Goal: Task Accomplishment & Management: Manage account settings

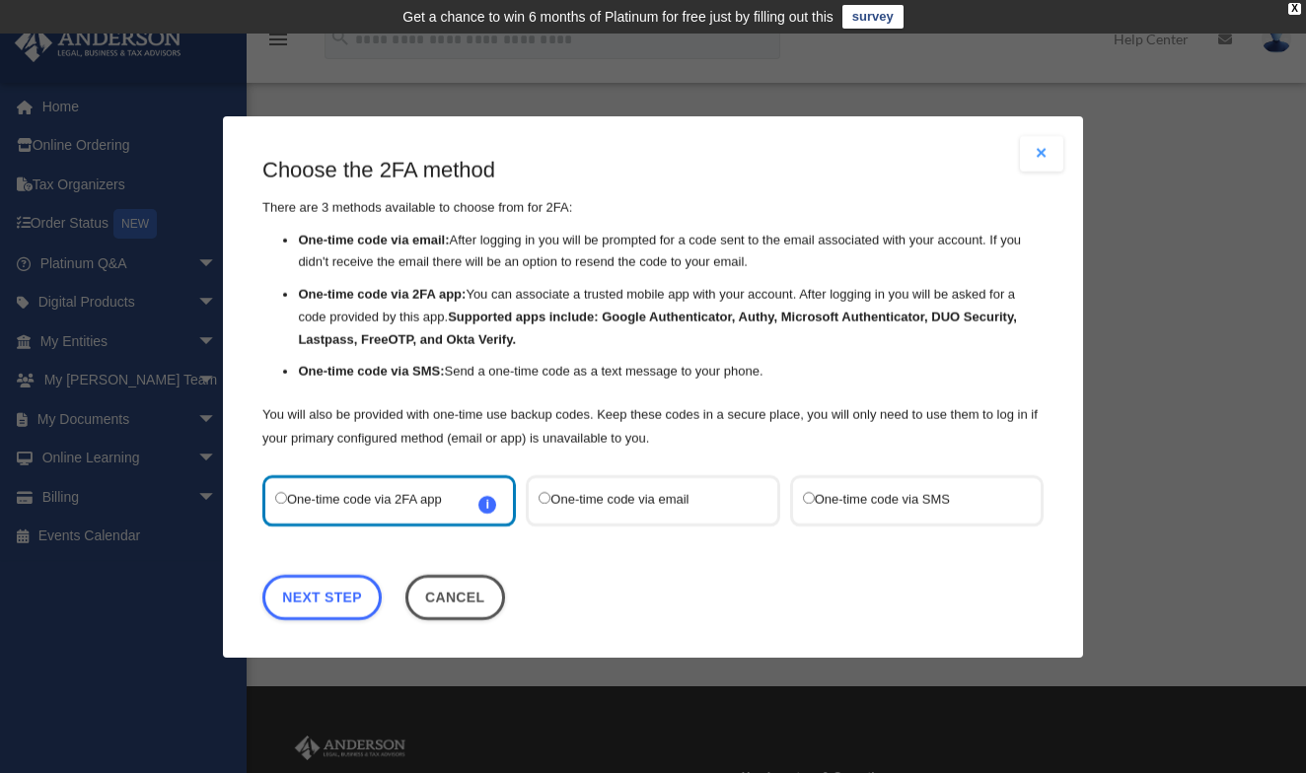
click at [846, 487] on label "One-time code via SMS" at bounding box center [907, 500] width 208 height 26
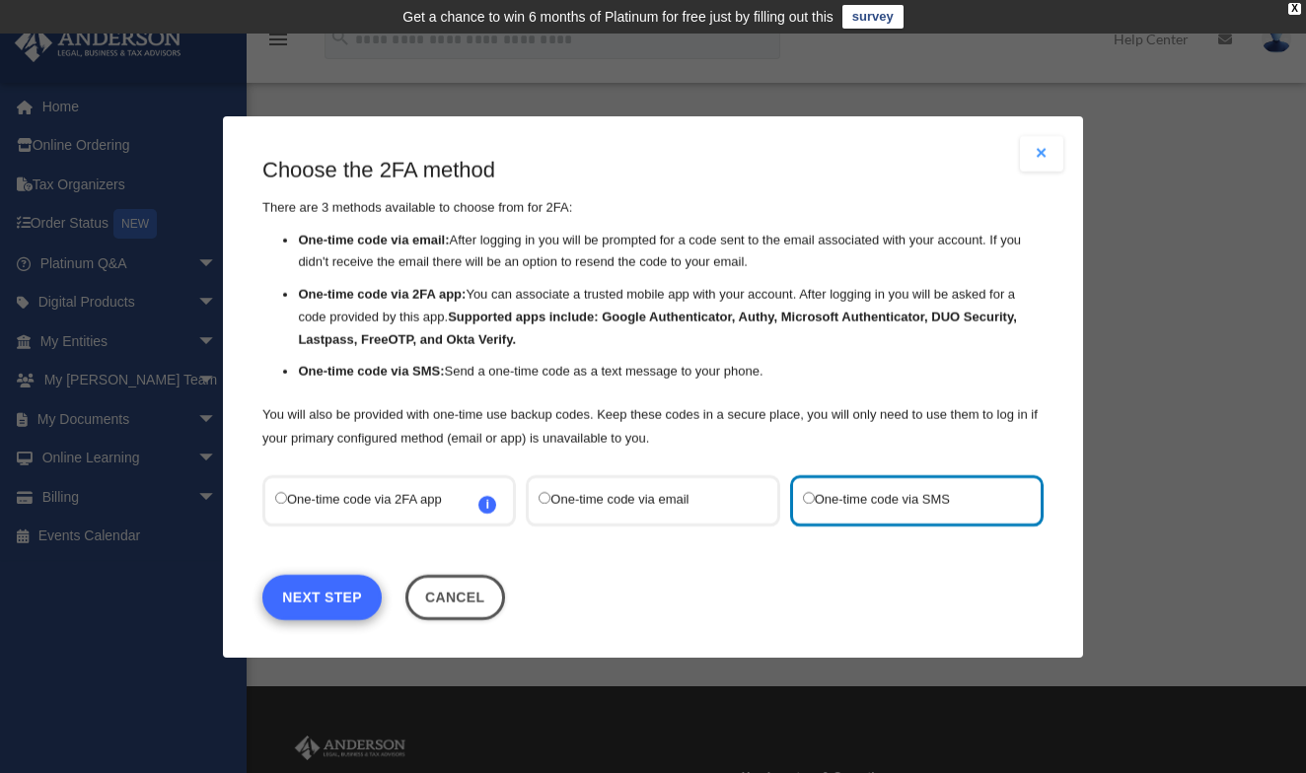
click at [319, 578] on link "Next Step" at bounding box center [321, 596] width 119 height 45
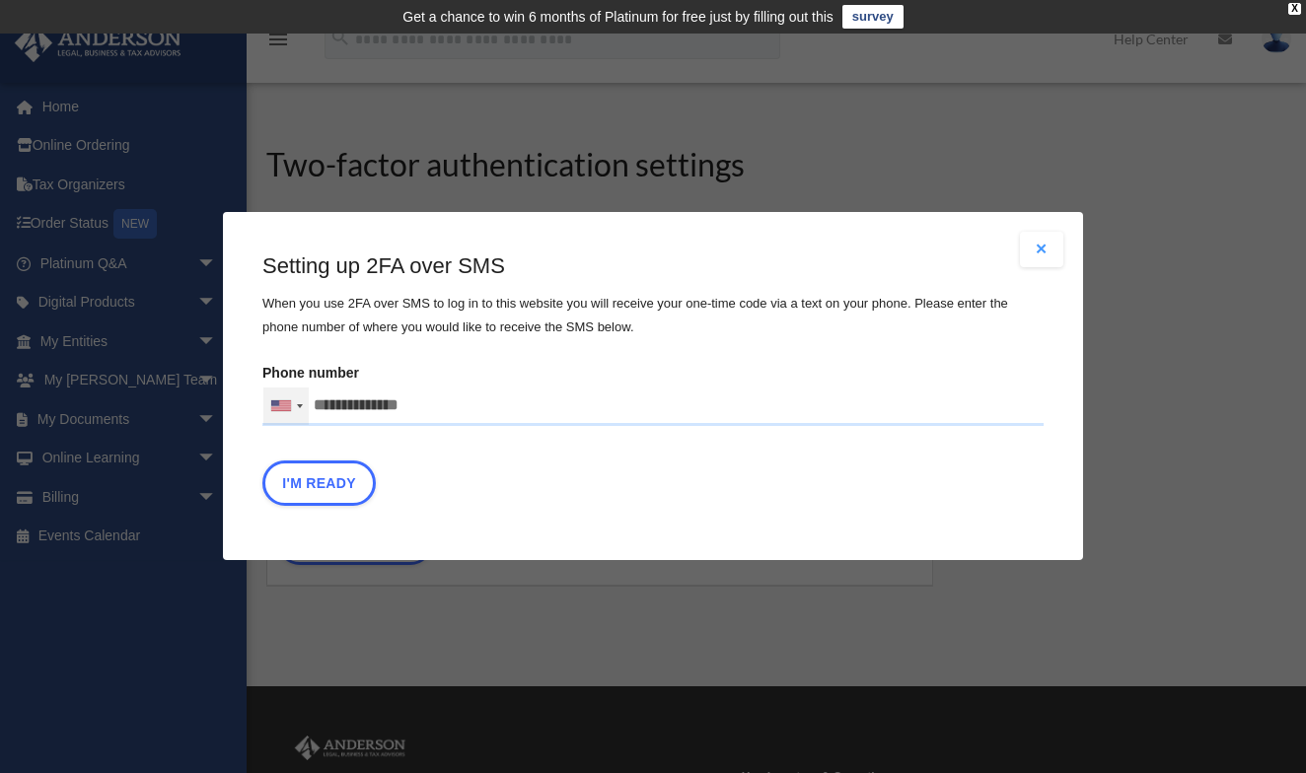
drag, startPoint x: 432, startPoint y: 400, endPoint x: 275, endPoint y: 407, distance: 157.1
click at [275, 407] on div "United States +1 United Kingdom +44 Afghanistan (‫افغانستان‬‎) +93 Albania (Shq…" at bounding box center [652, 406] width 781 height 39
click at [0, 0] on input "text" at bounding box center [0, 0] width 0 height 0
type input "**********"
click at [308, 482] on button "I'm Ready" at bounding box center [318, 484] width 113 height 45
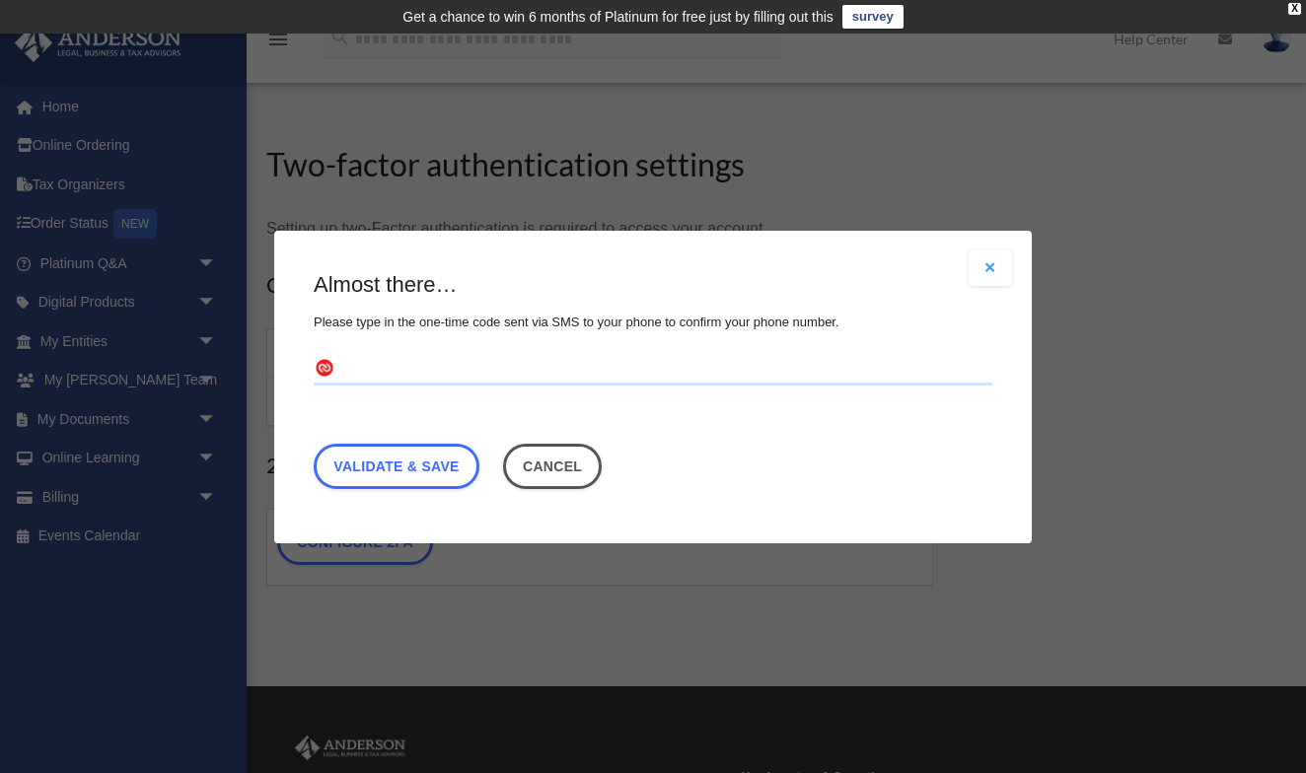
click at [379, 364] on input "text" at bounding box center [653, 369] width 679 height 32
type input "******"
click at [397, 458] on link "Validate & Save" at bounding box center [397, 465] width 166 height 45
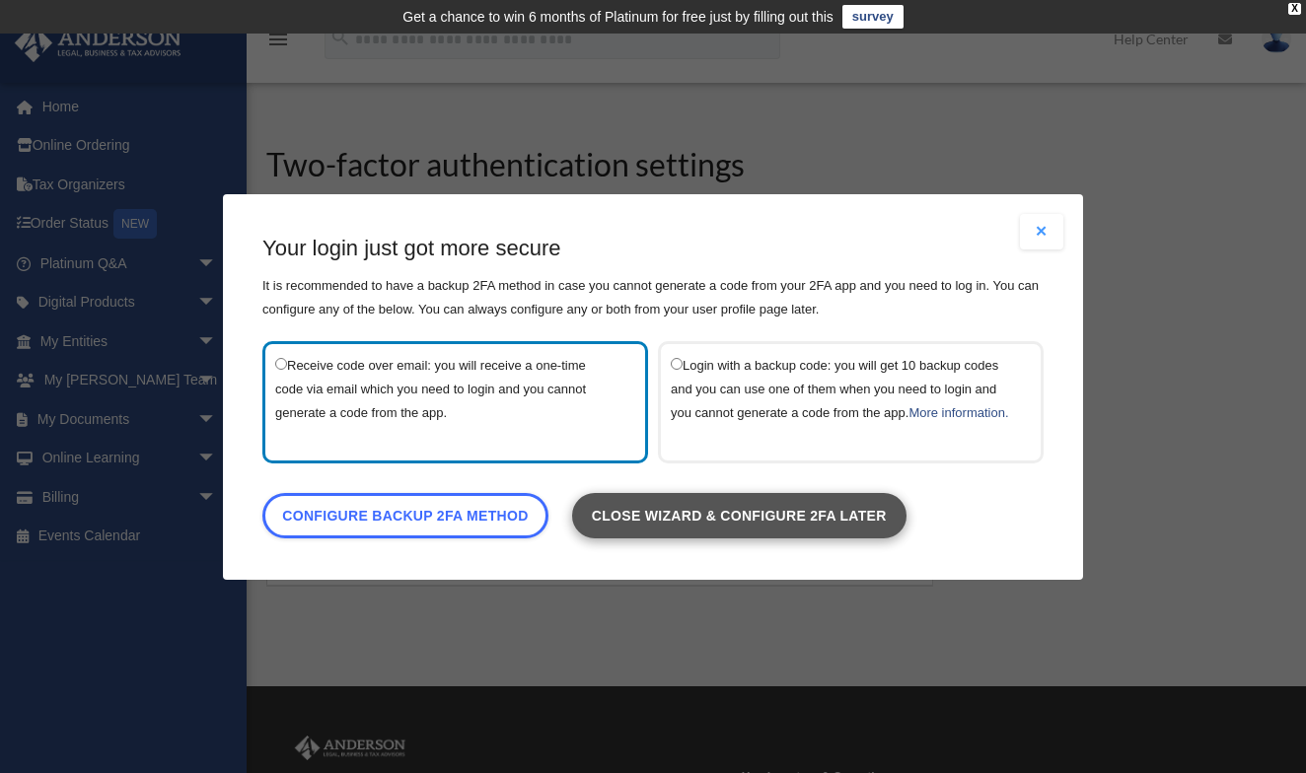
click at [657, 525] on link "Close wizard & configure 2FA later" at bounding box center [739, 514] width 334 height 45
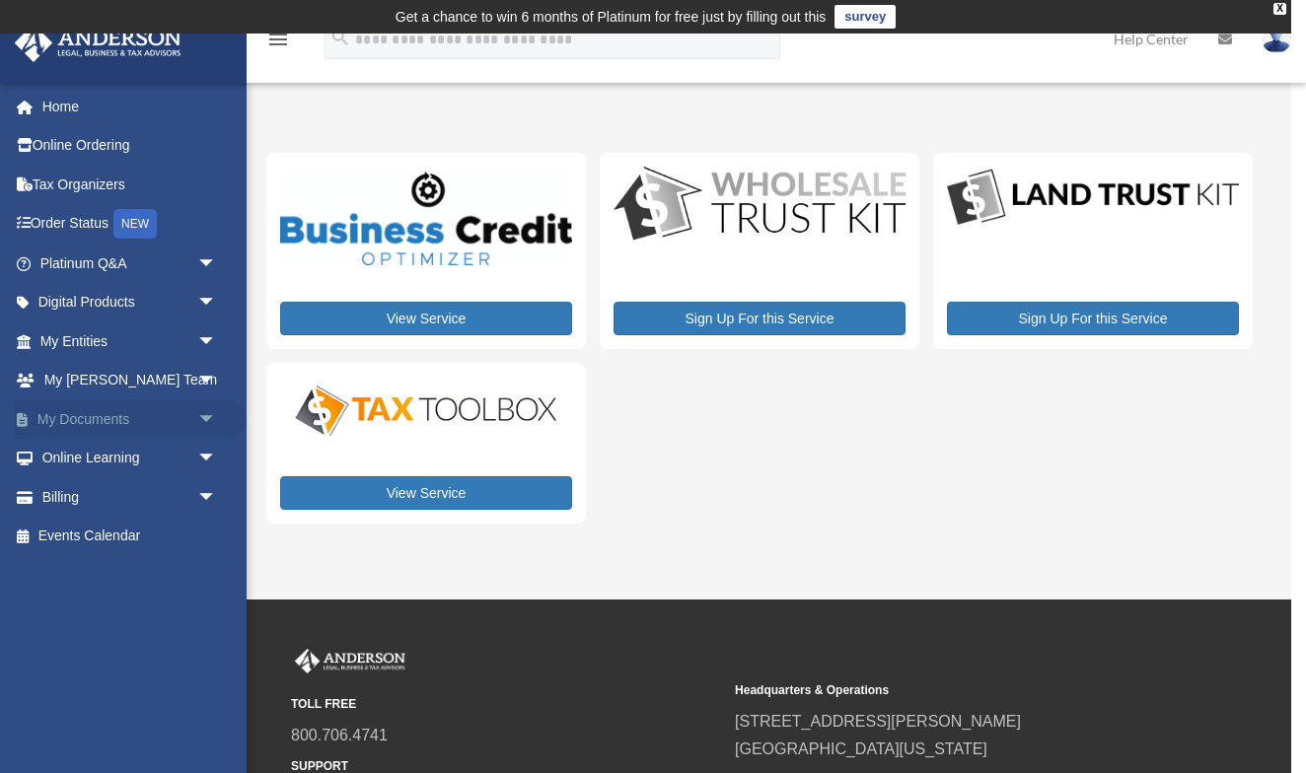
click at [199, 413] on span "arrow_drop_down" at bounding box center [216, 420] width 39 height 40
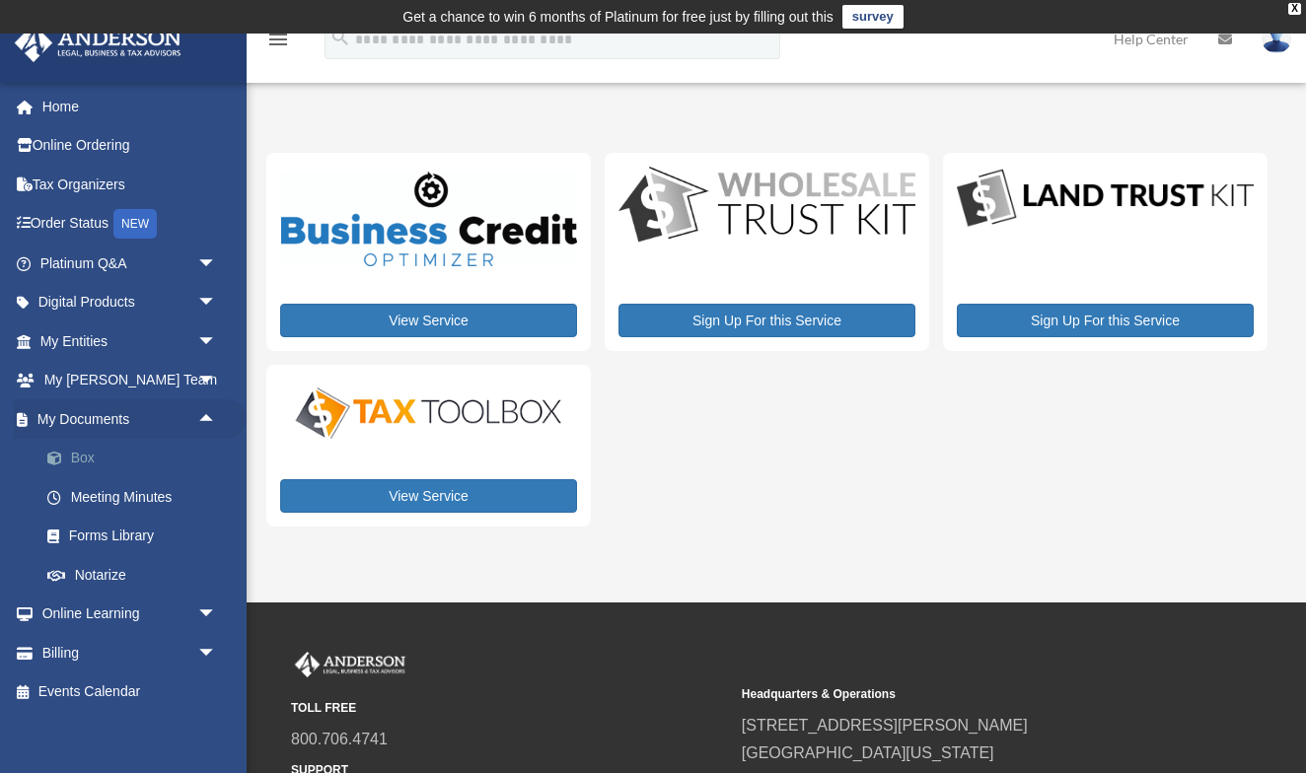
click at [87, 447] on link "Box" at bounding box center [137, 458] width 219 height 39
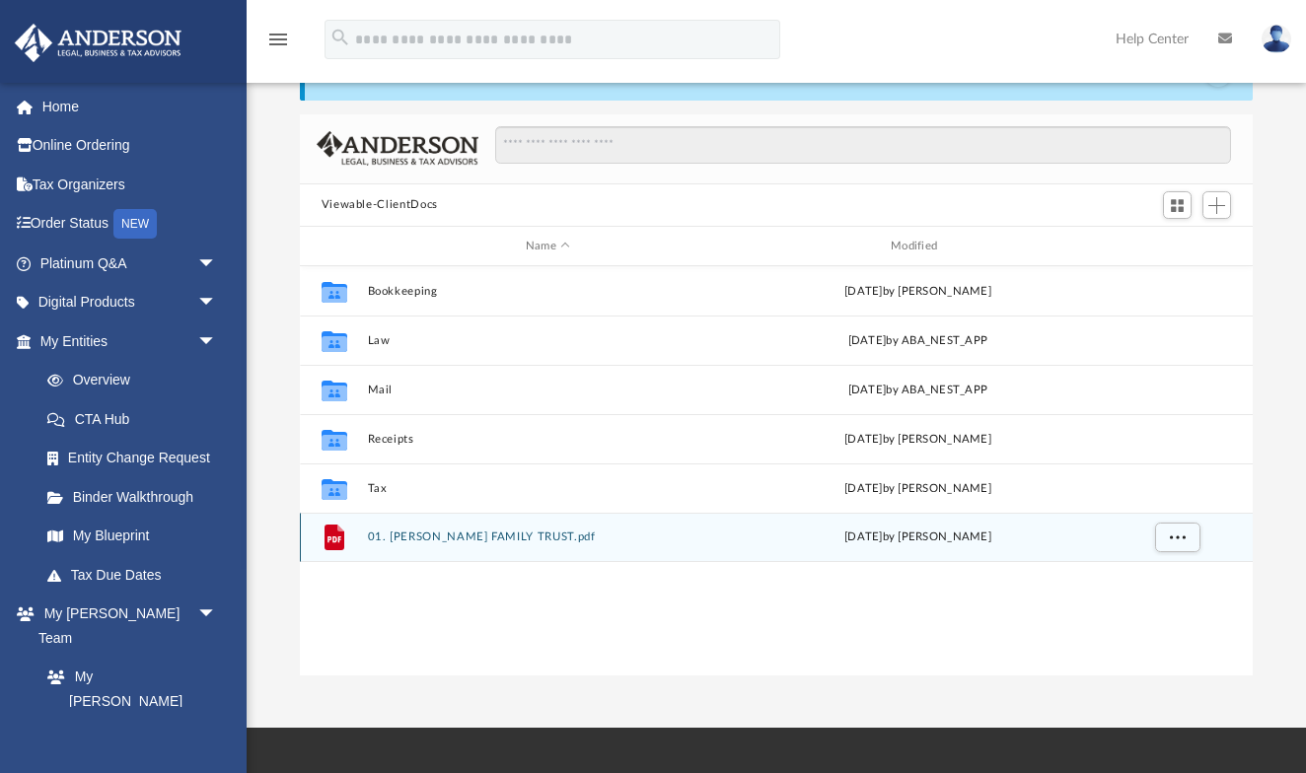
scroll to position [103, 0]
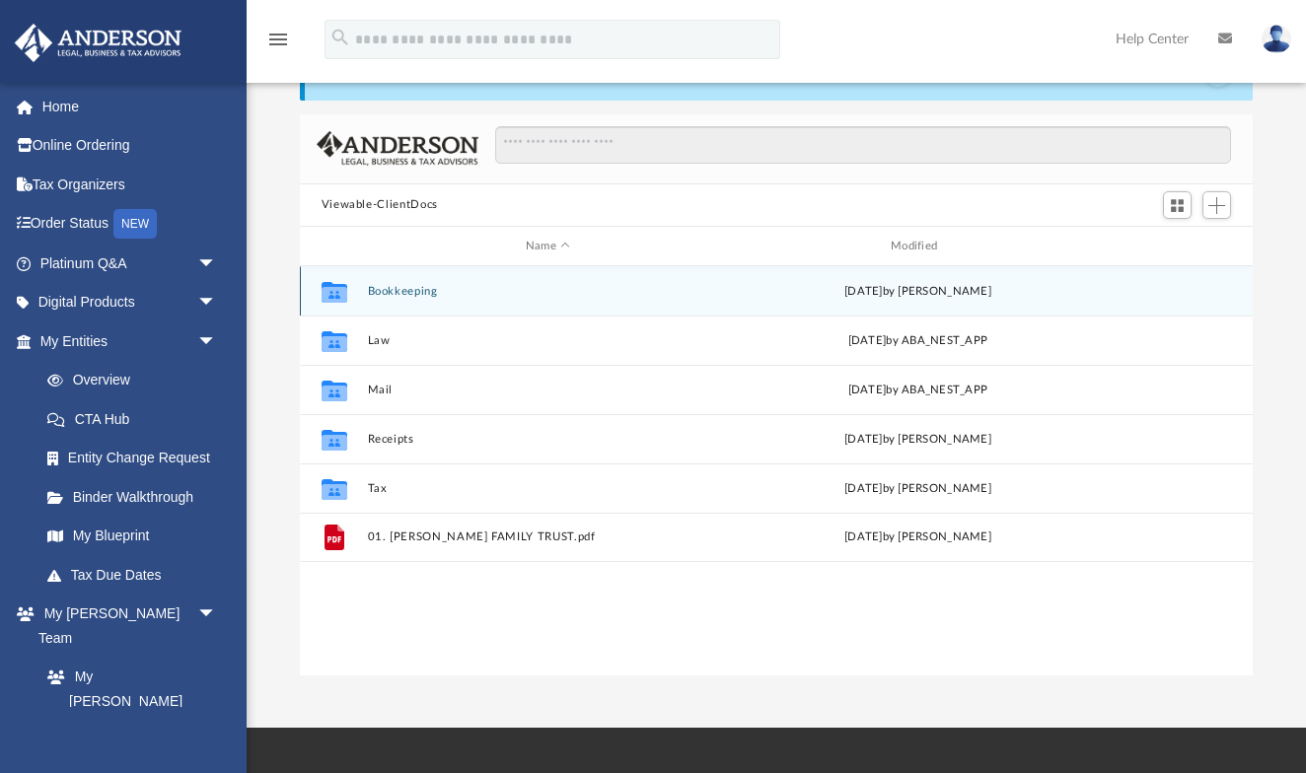
click at [416, 286] on button "Bookkeeping" at bounding box center [547, 291] width 361 height 13
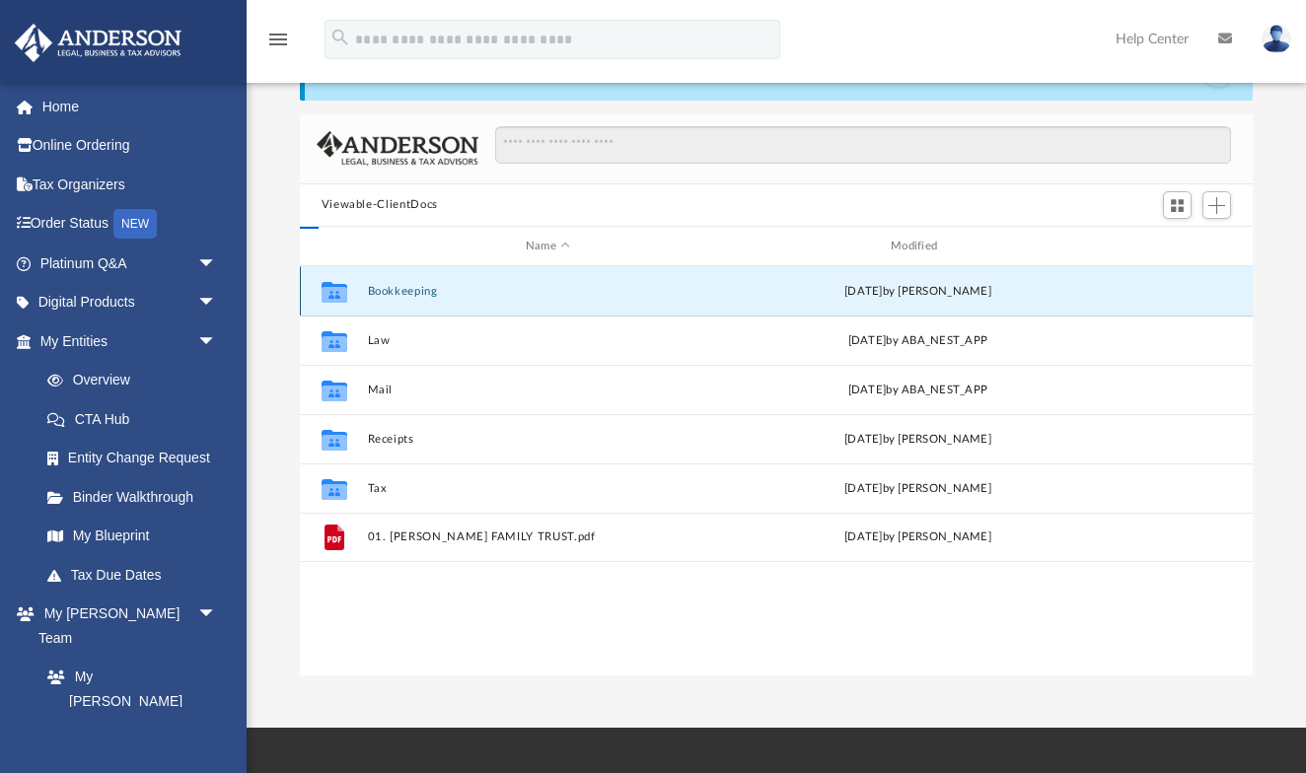
click at [416, 286] on button "Bookkeeping" at bounding box center [547, 291] width 361 height 13
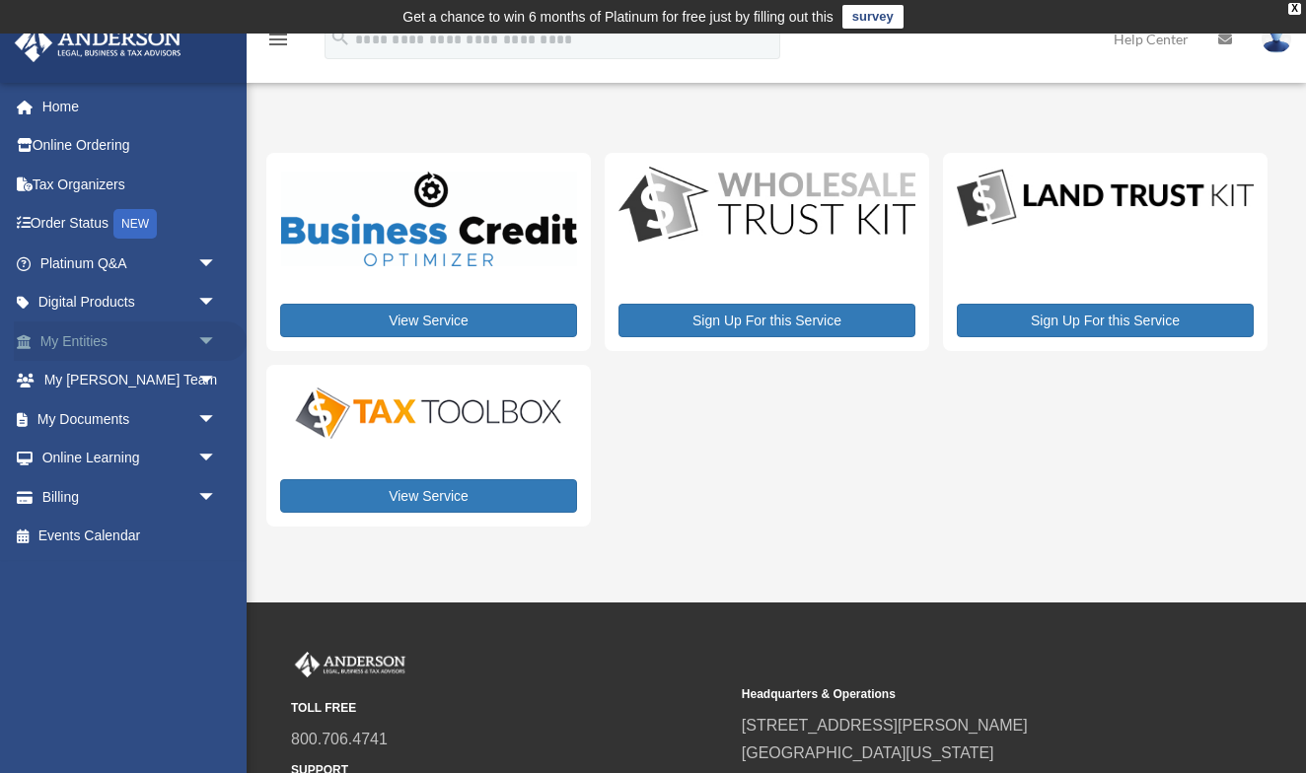
click at [202, 336] on span "arrow_drop_down" at bounding box center [216, 342] width 39 height 40
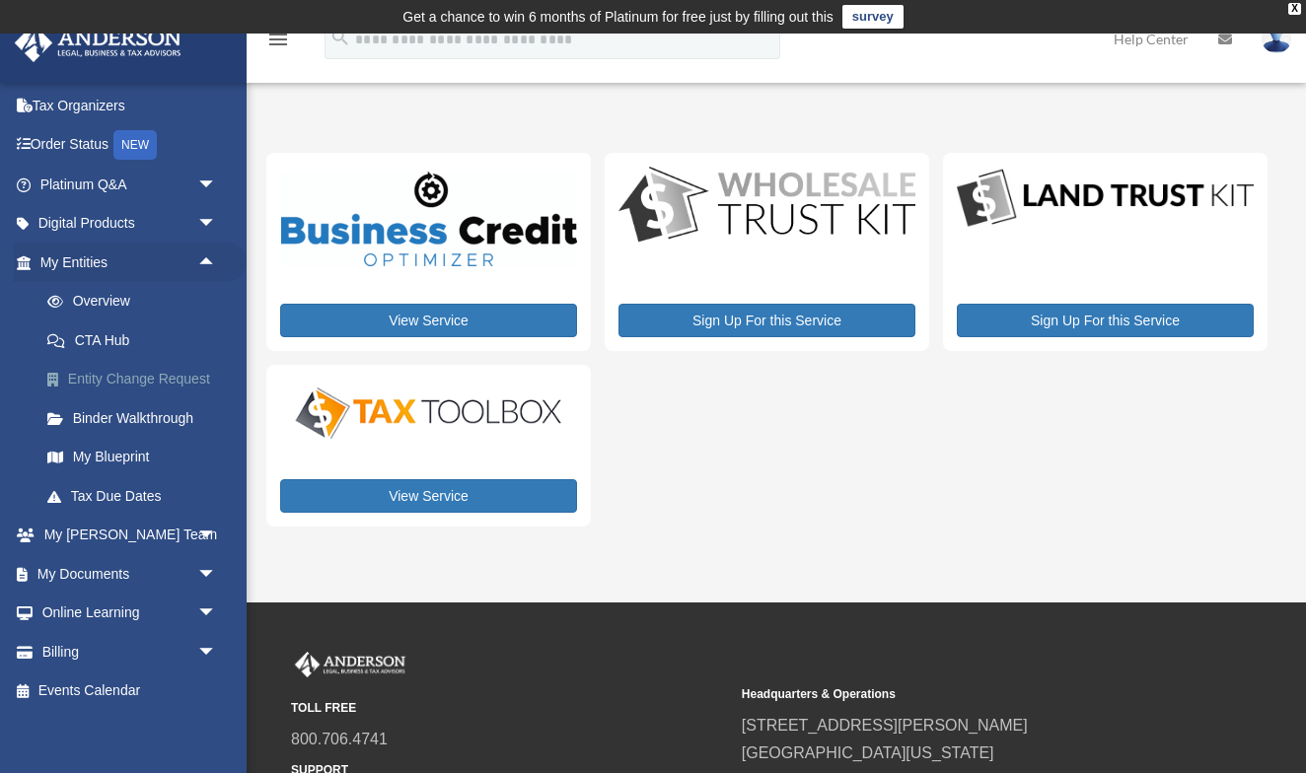
scroll to position [78, 0]
click at [197, 570] on span "arrow_drop_down" at bounding box center [216, 575] width 39 height 40
click at [143, 680] on link "Forms Library" at bounding box center [137, 692] width 219 height 39
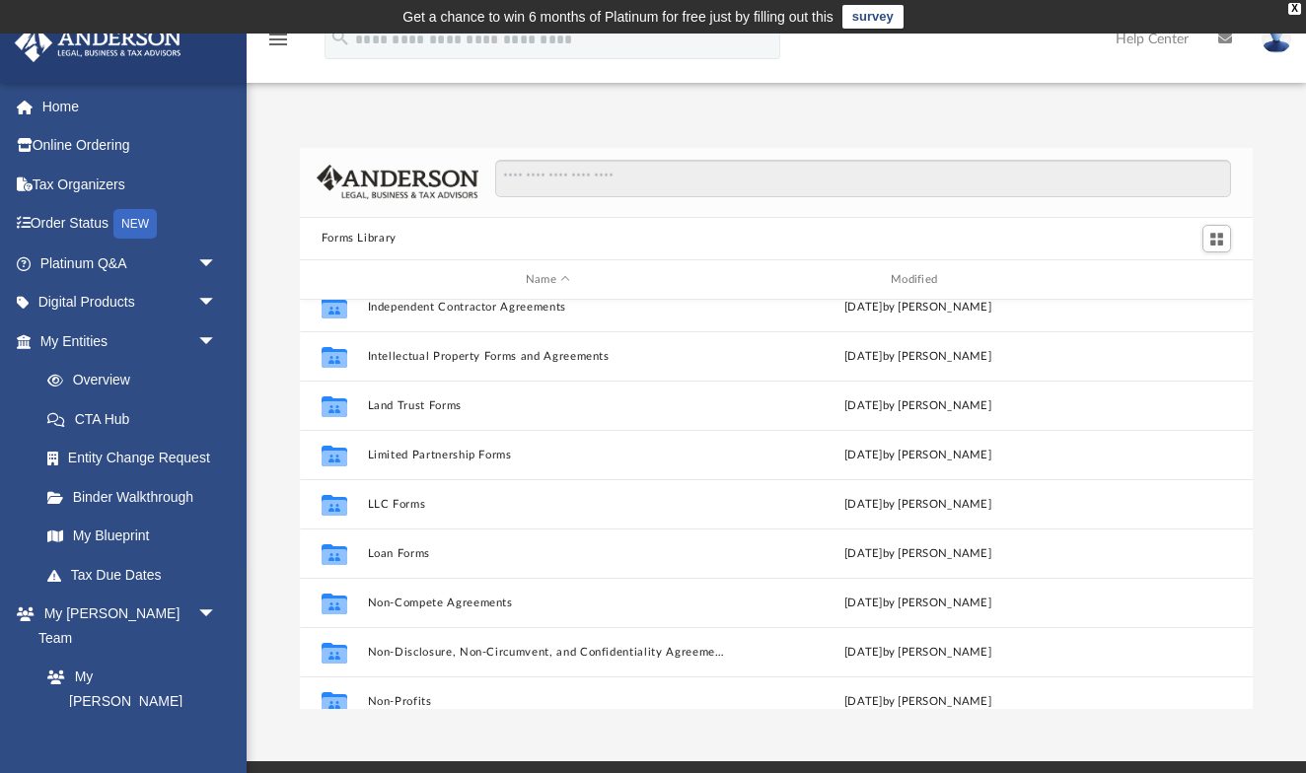
scroll to position [741, 0]
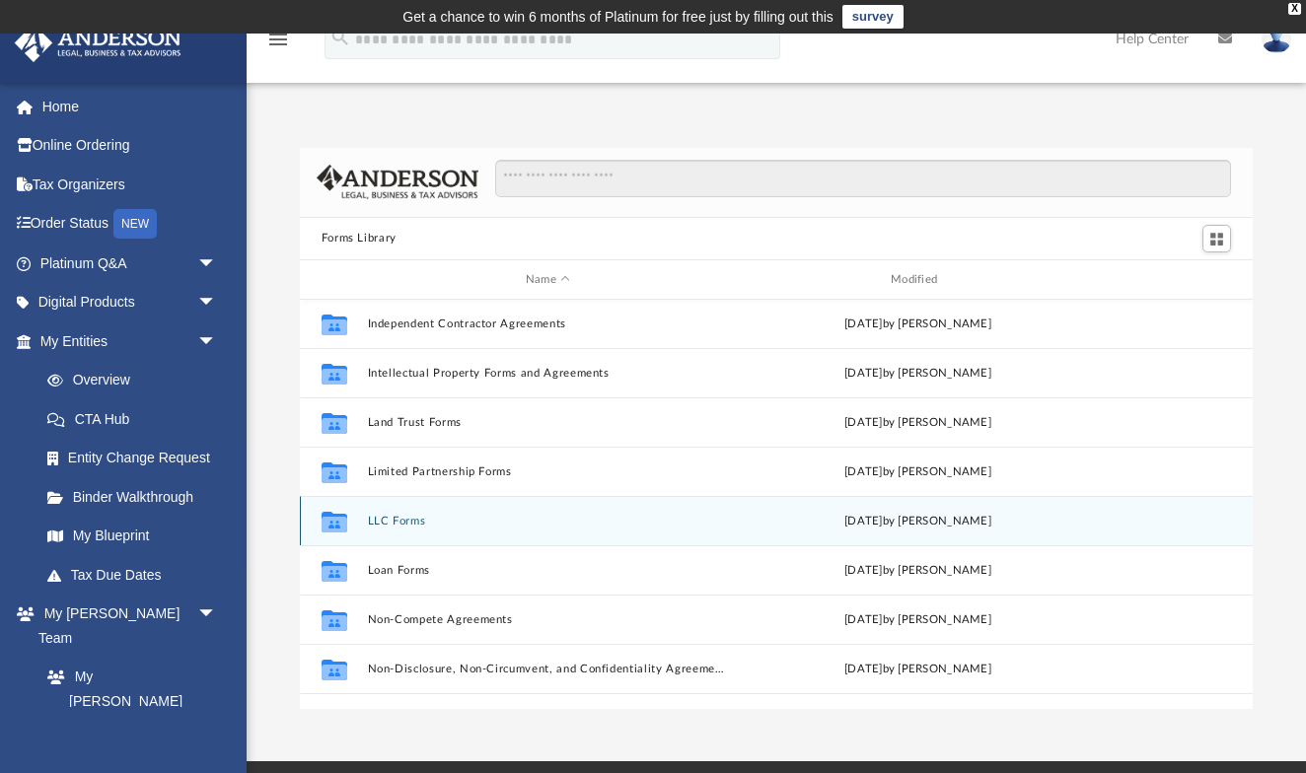
click at [458, 523] on button "LLC Forms" at bounding box center [547, 521] width 361 height 13
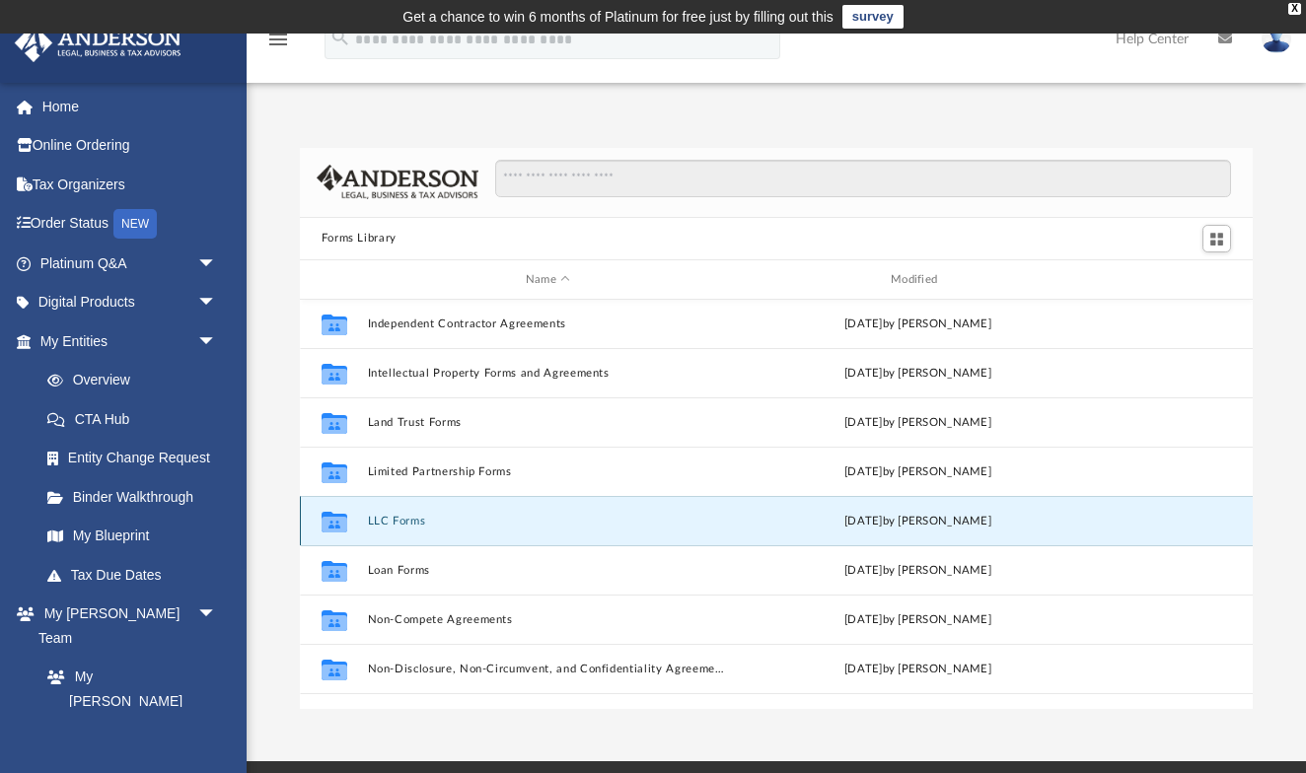
click at [458, 523] on button "LLC Forms" at bounding box center [547, 521] width 361 height 13
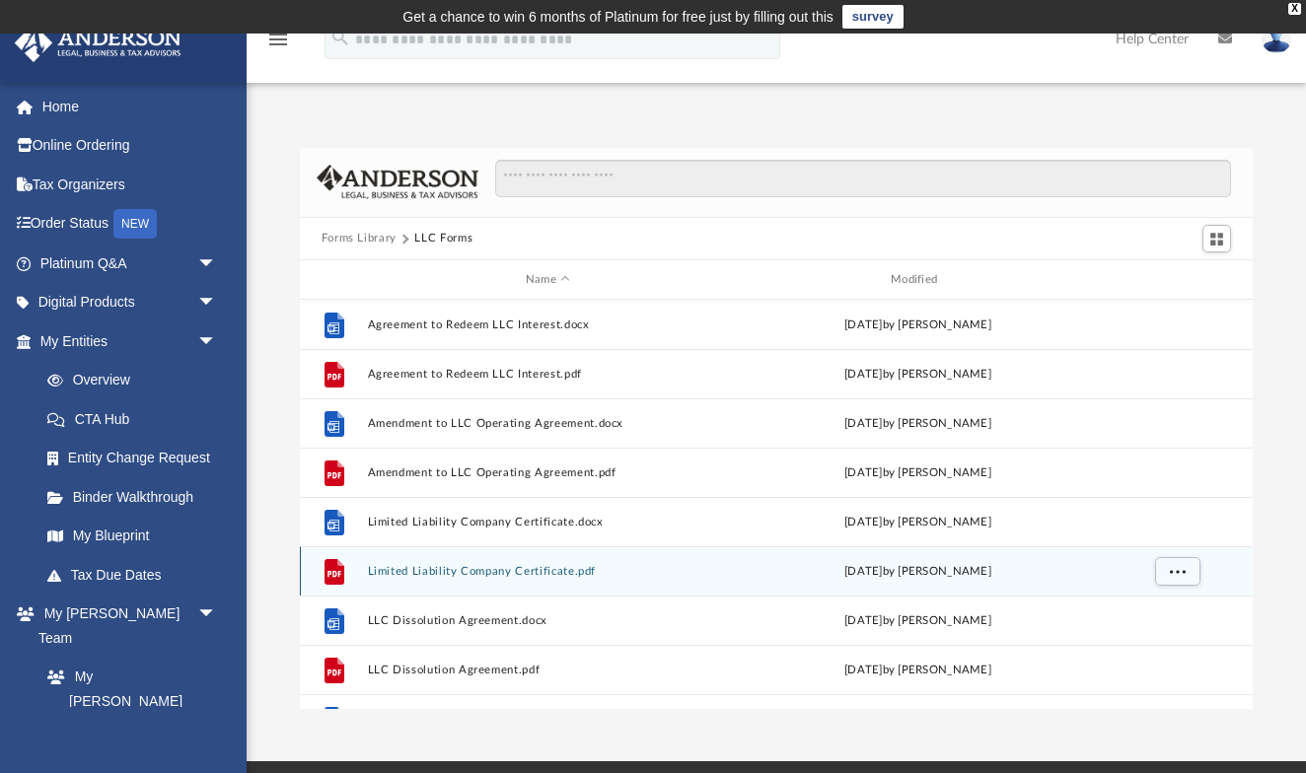
scroll to position [0, 0]
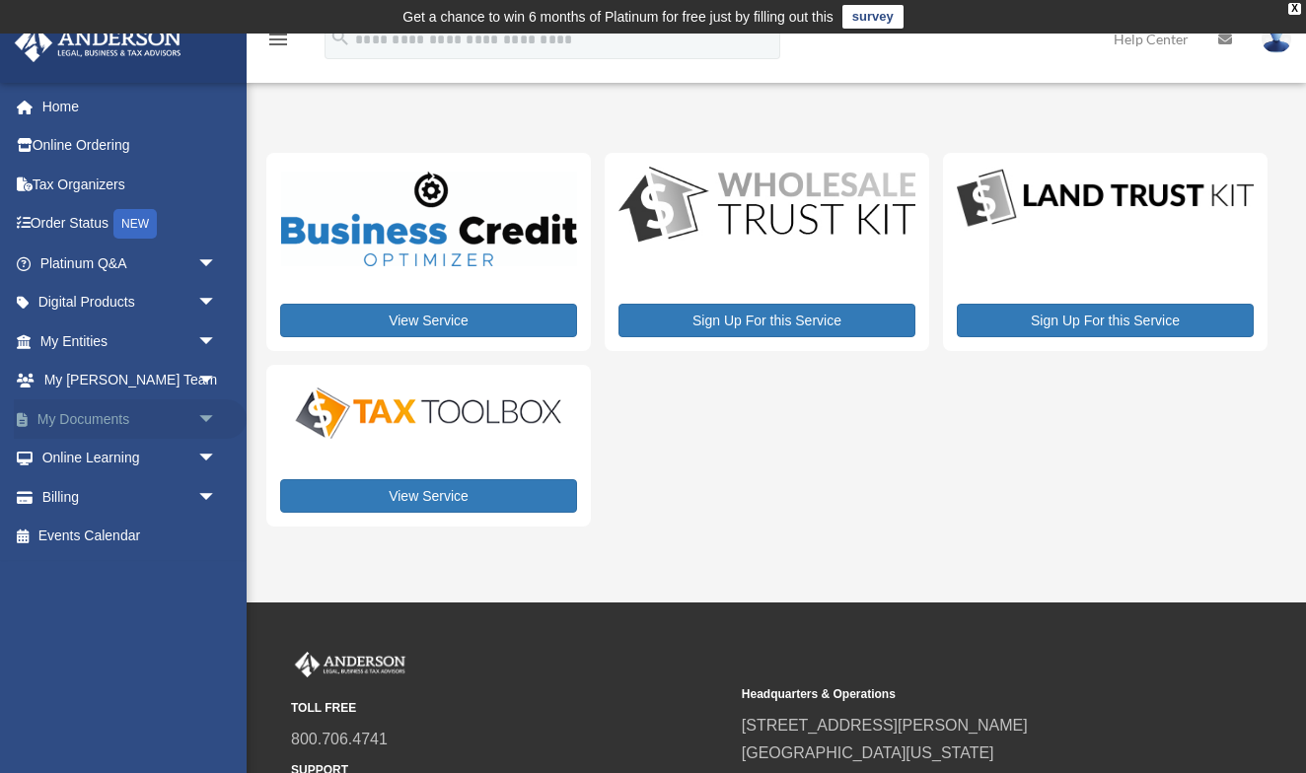
click at [107, 414] on link "My Documents arrow_drop_down" at bounding box center [130, 419] width 233 height 39
click at [206, 410] on span "arrow_drop_down" at bounding box center [216, 420] width 39 height 40
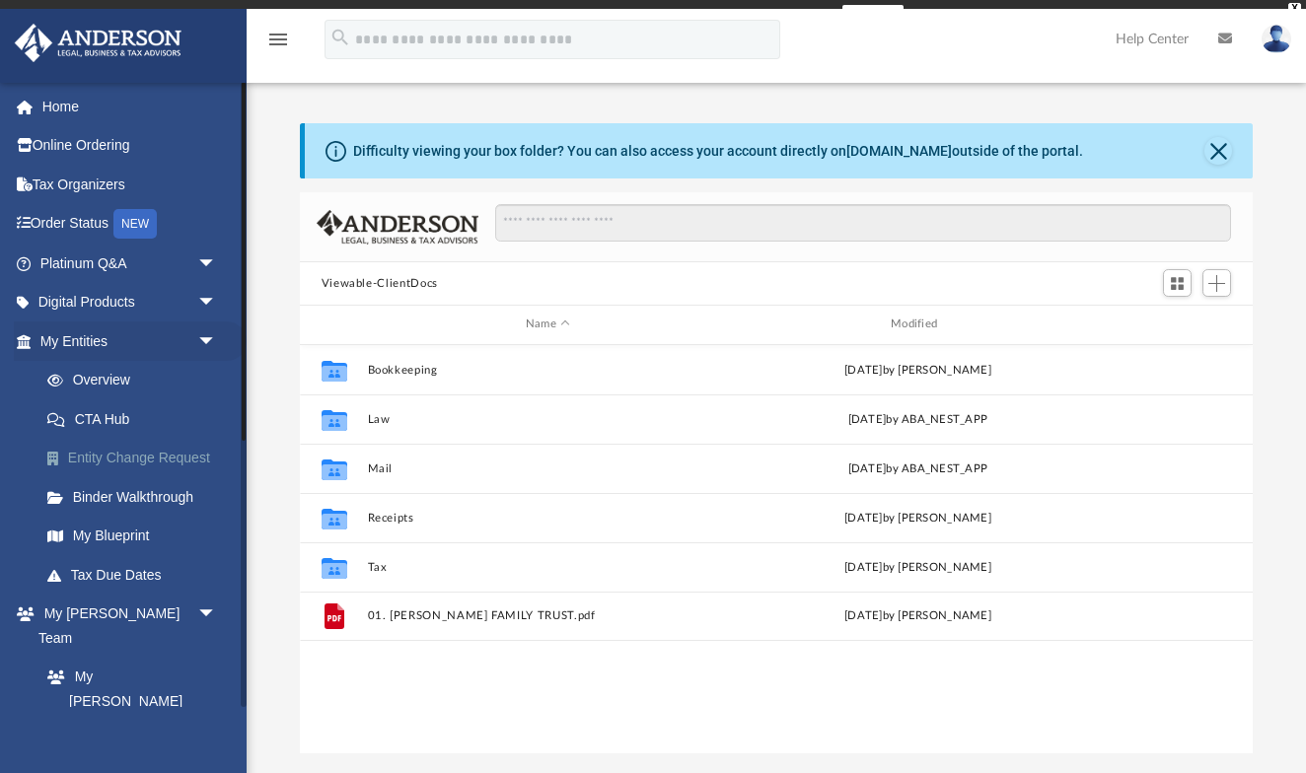
scroll to position [449, 953]
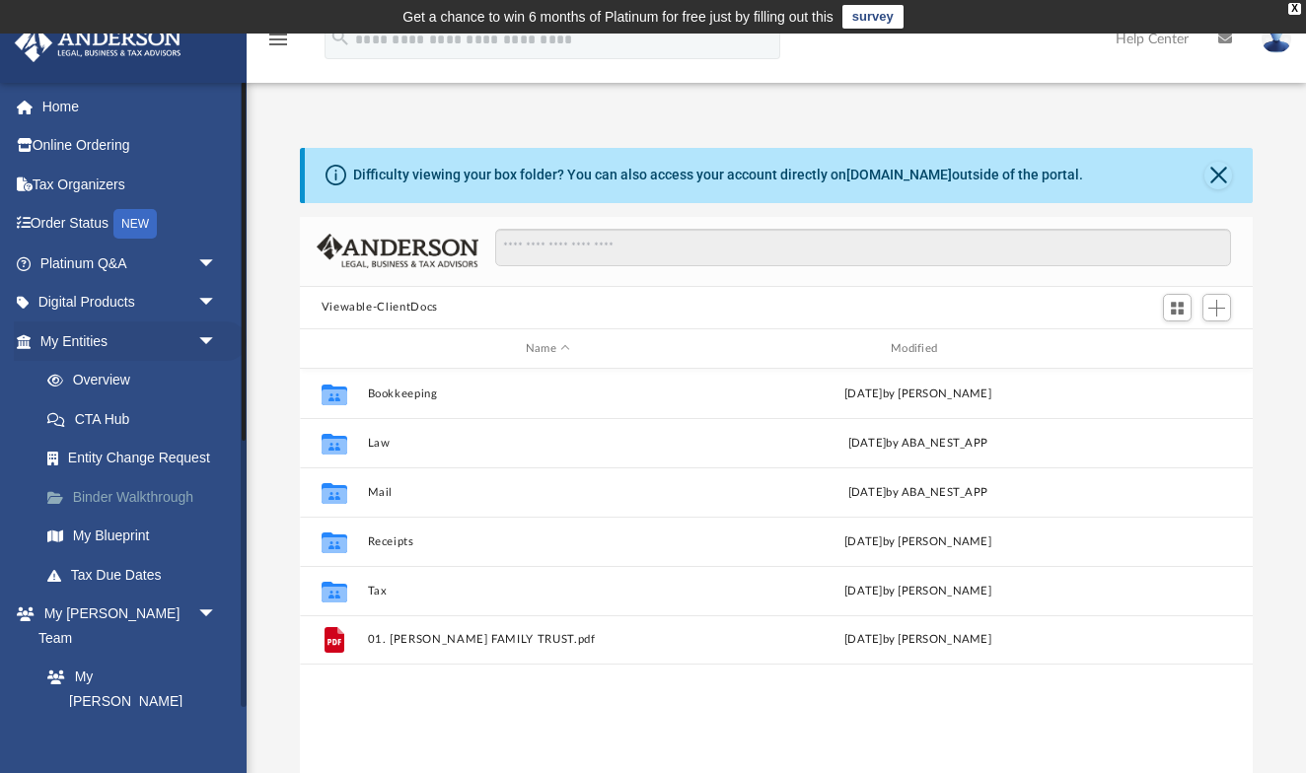
click at [174, 495] on link "Binder Walkthrough" at bounding box center [137, 496] width 219 height 39
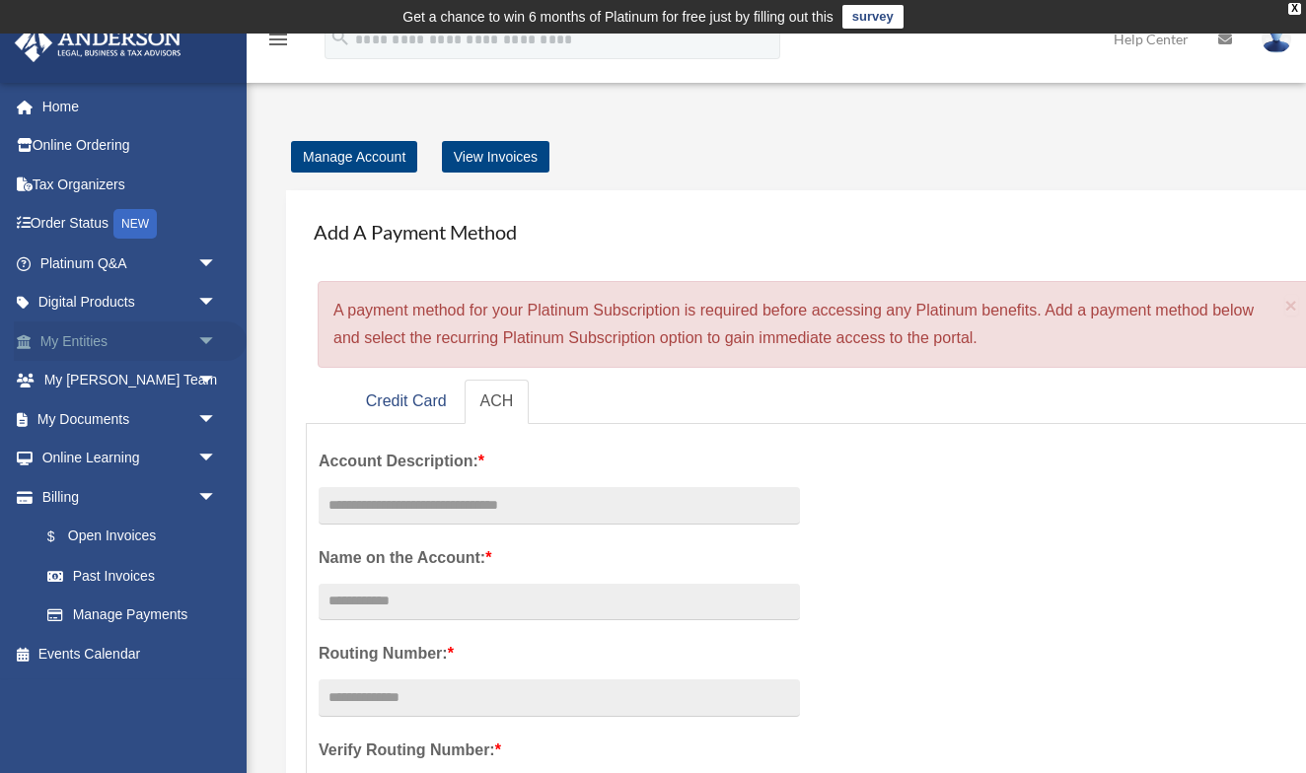
click at [206, 339] on span "arrow_drop_down" at bounding box center [216, 342] width 39 height 40
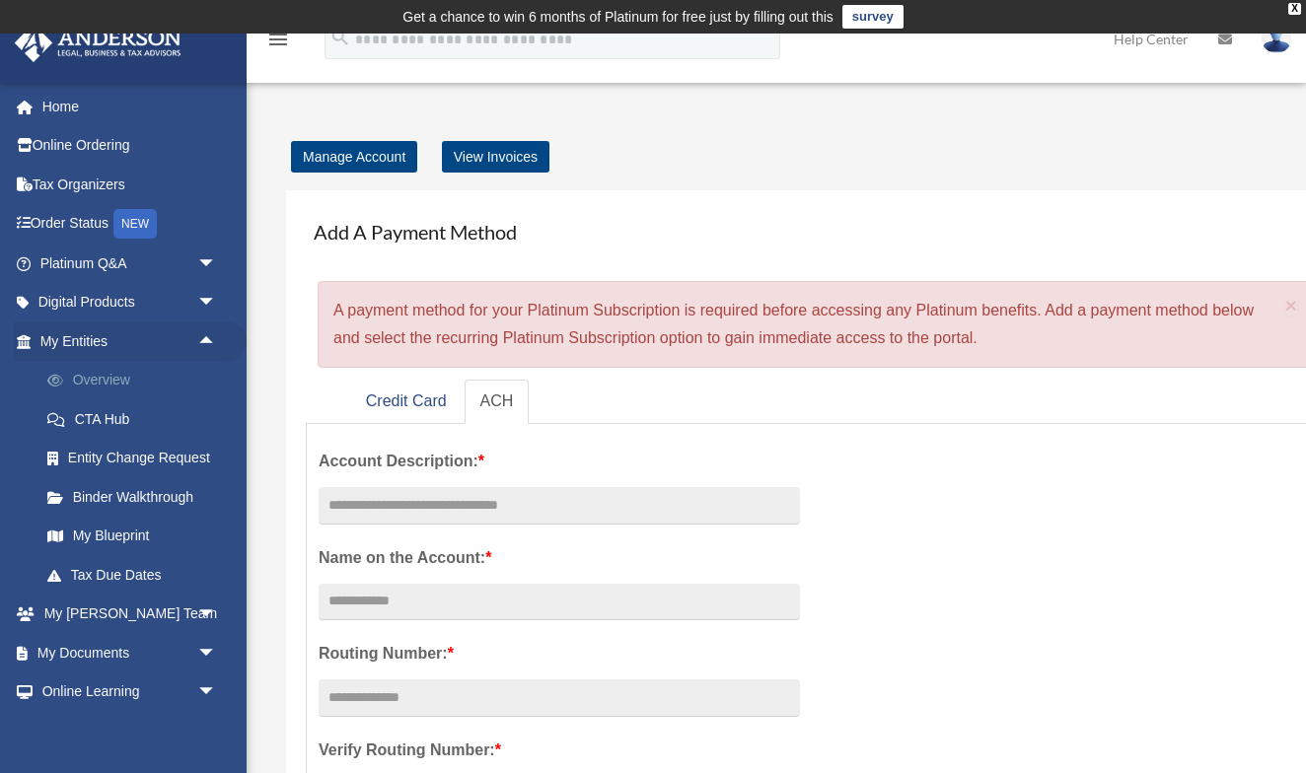
click at [134, 385] on link "Overview" at bounding box center [137, 380] width 219 height 39
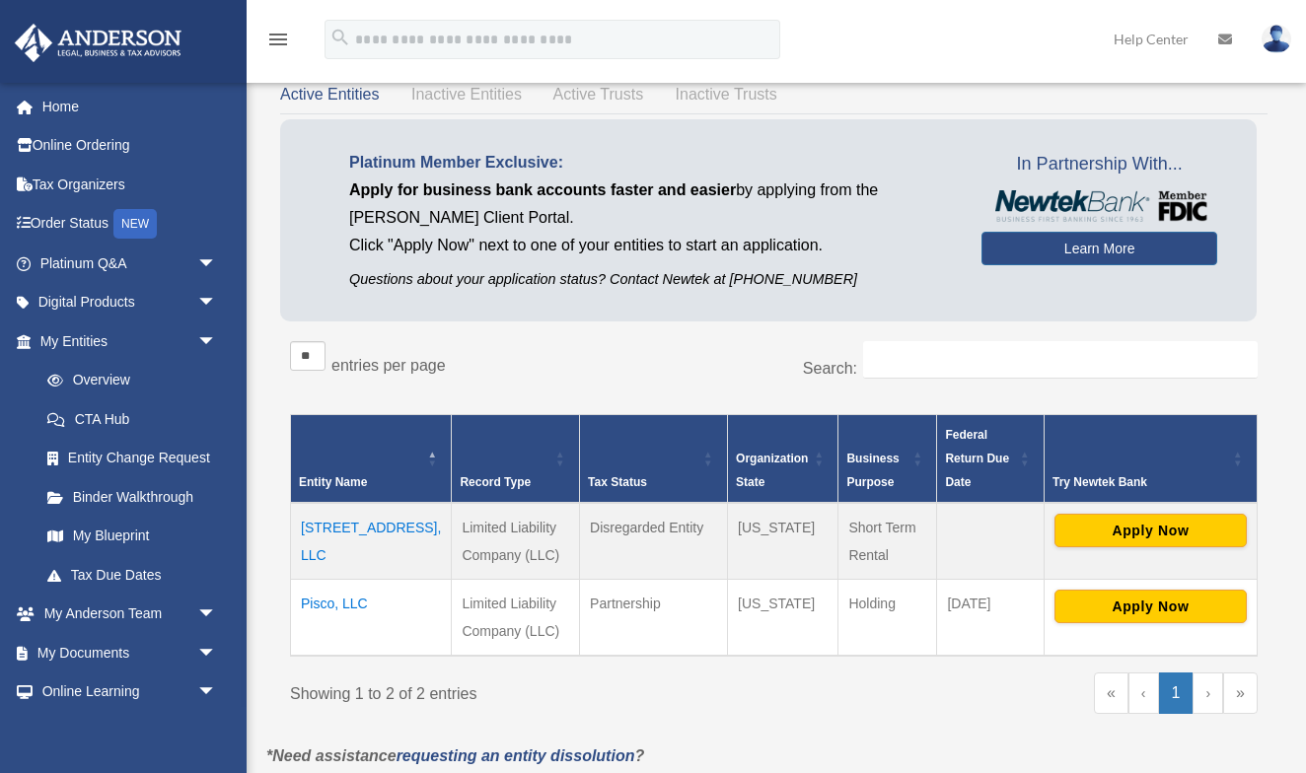
scroll to position [109, 0]
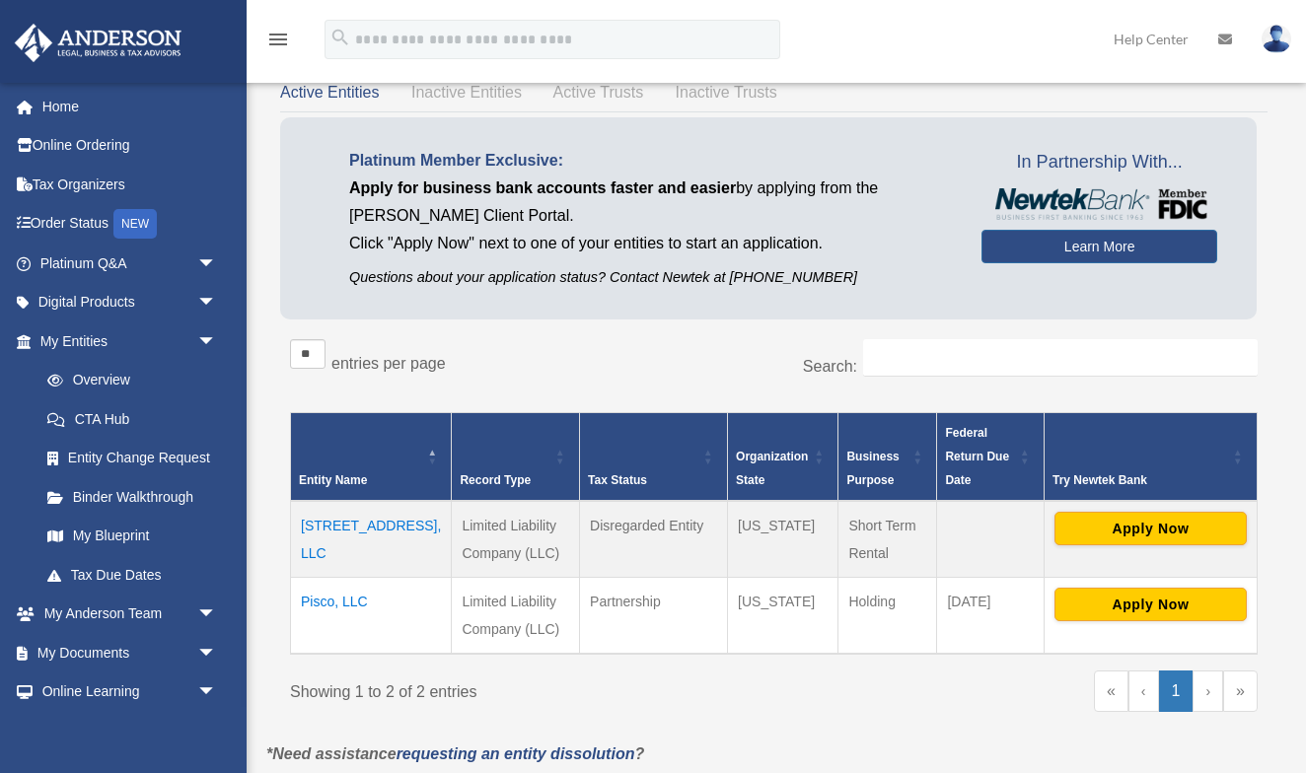
click at [347, 520] on td "[STREET_ADDRESS], LLC" at bounding box center [371, 539] width 161 height 77
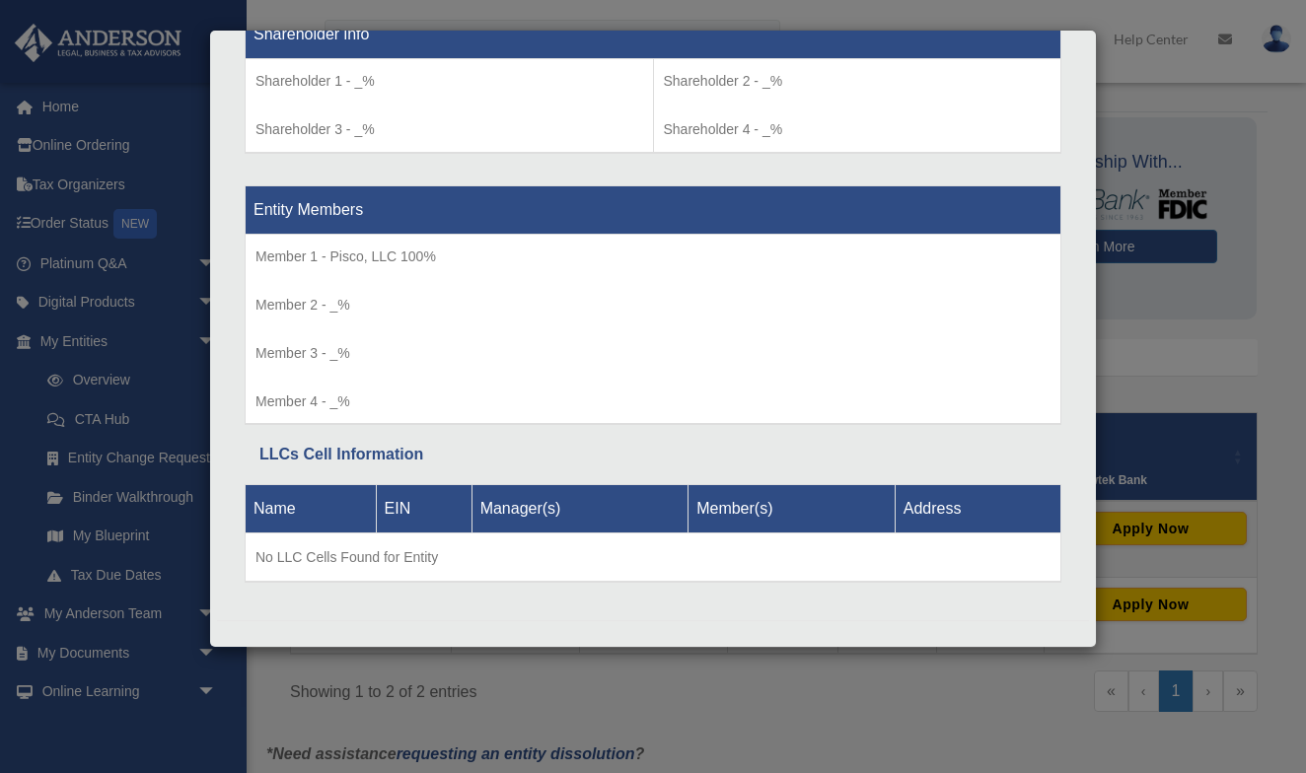
scroll to position [1700, 0]
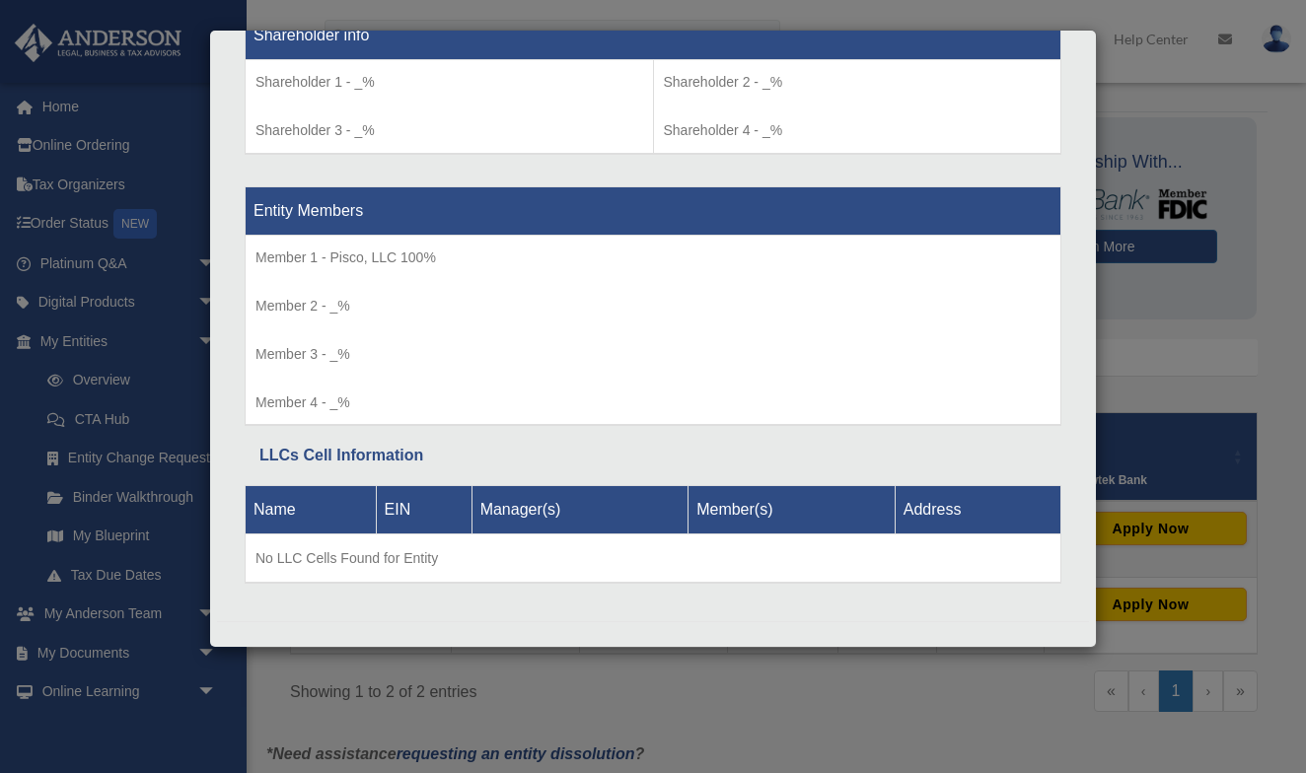
click at [182, 735] on div "Details × Articles Sent Organizational Date" at bounding box center [653, 386] width 1306 height 773
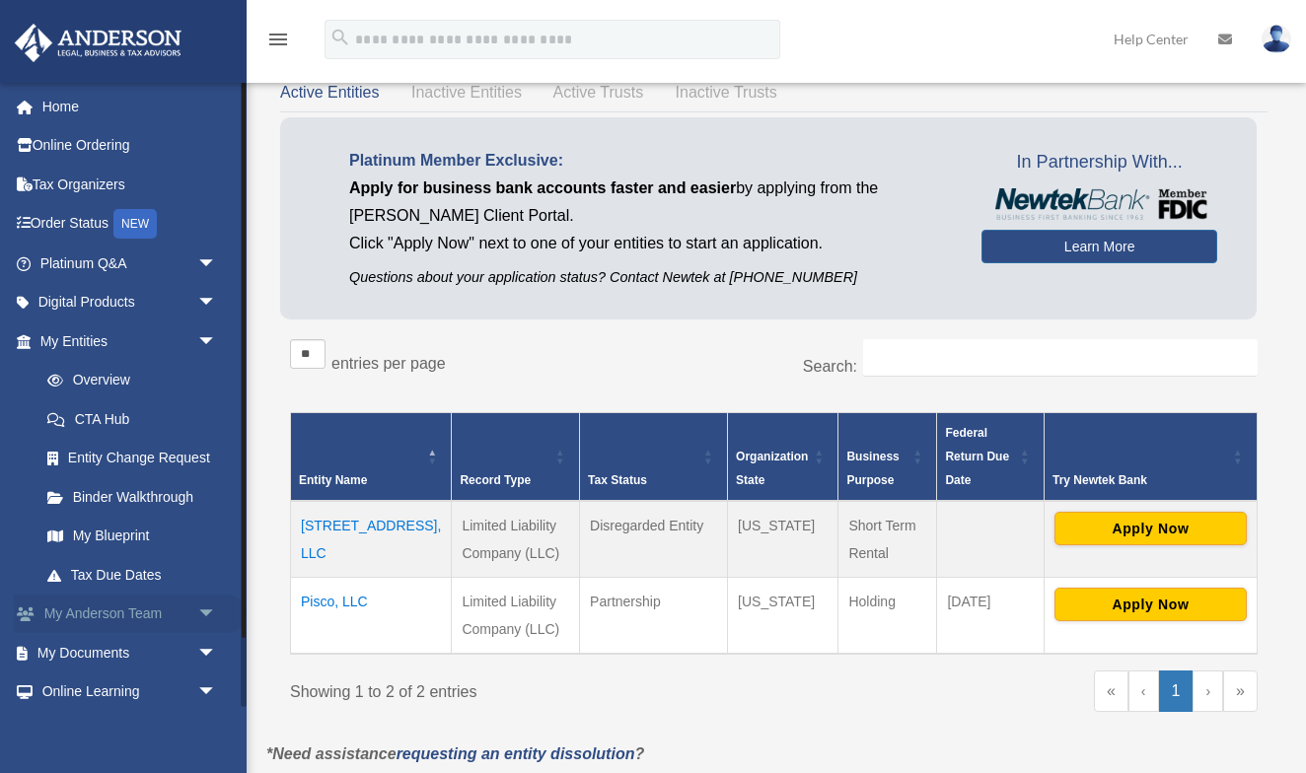
click at [208, 605] on span "arrow_drop_down" at bounding box center [216, 615] width 39 height 40
click at [185, 648] on link "My Anderson Team" at bounding box center [137, 652] width 219 height 39
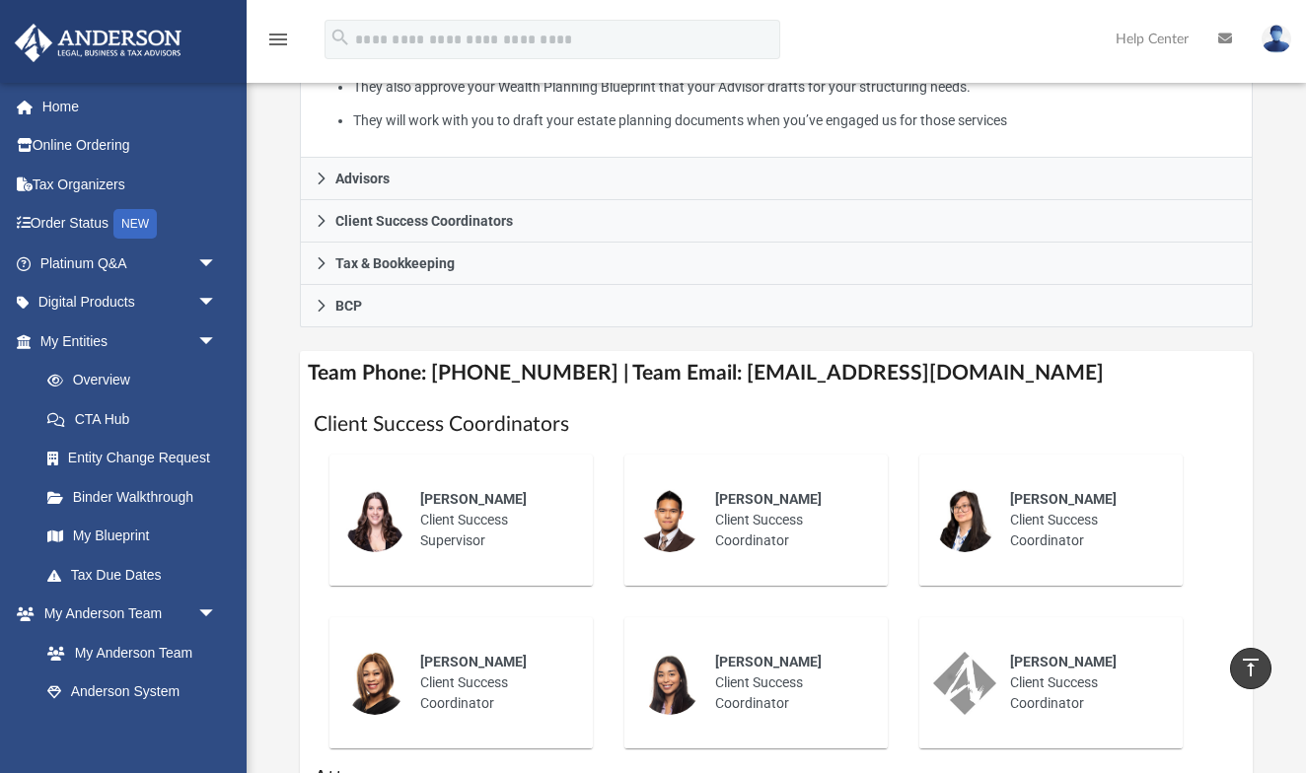
scroll to position [588, 0]
